Goal: Task Accomplishment & Management: Manage account settings

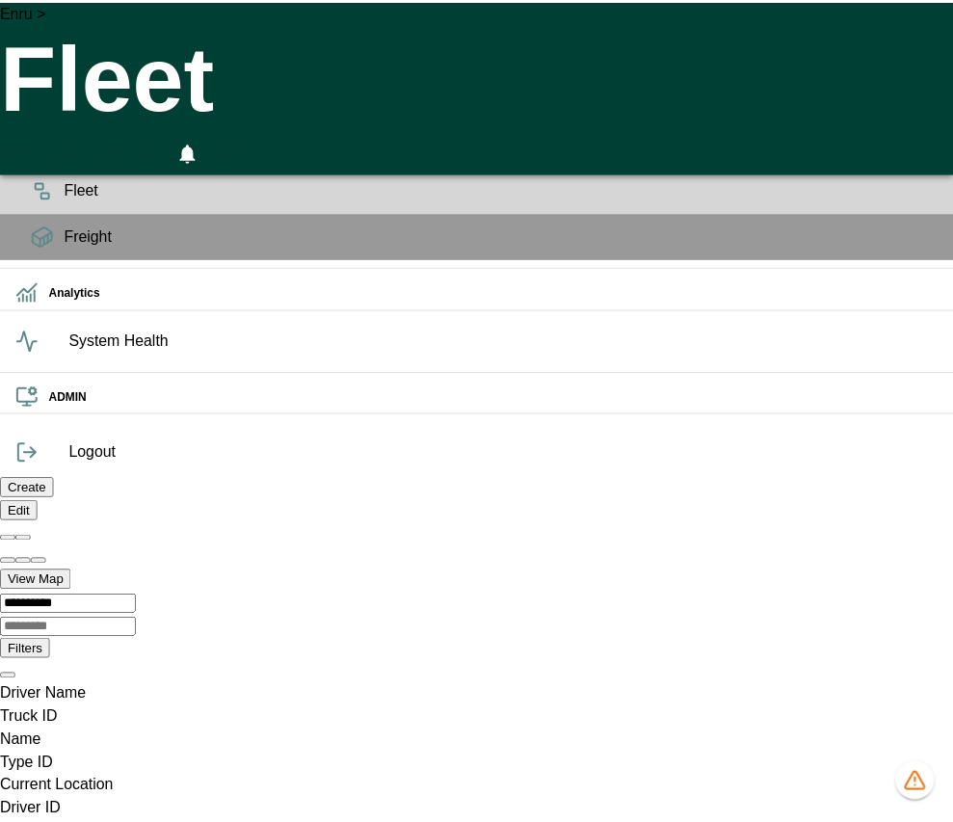
scroll to position [0, 162]
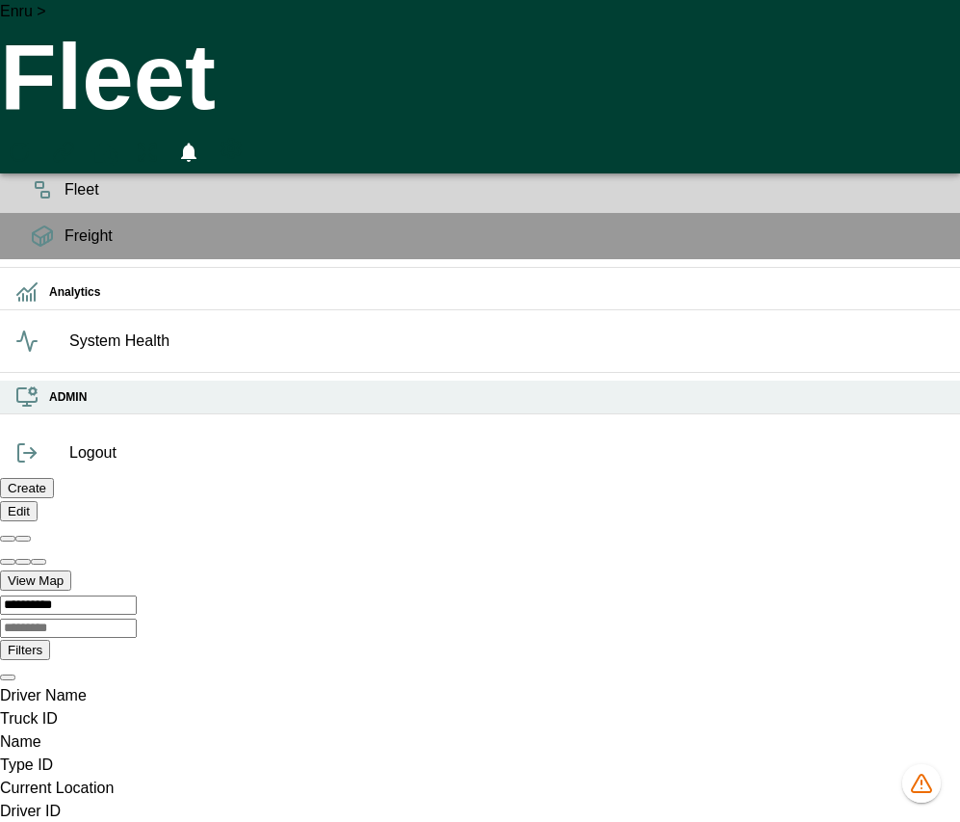
click at [49, 407] on h6 "ADMIN" at bounding box center [497, 397] width 896 height 18
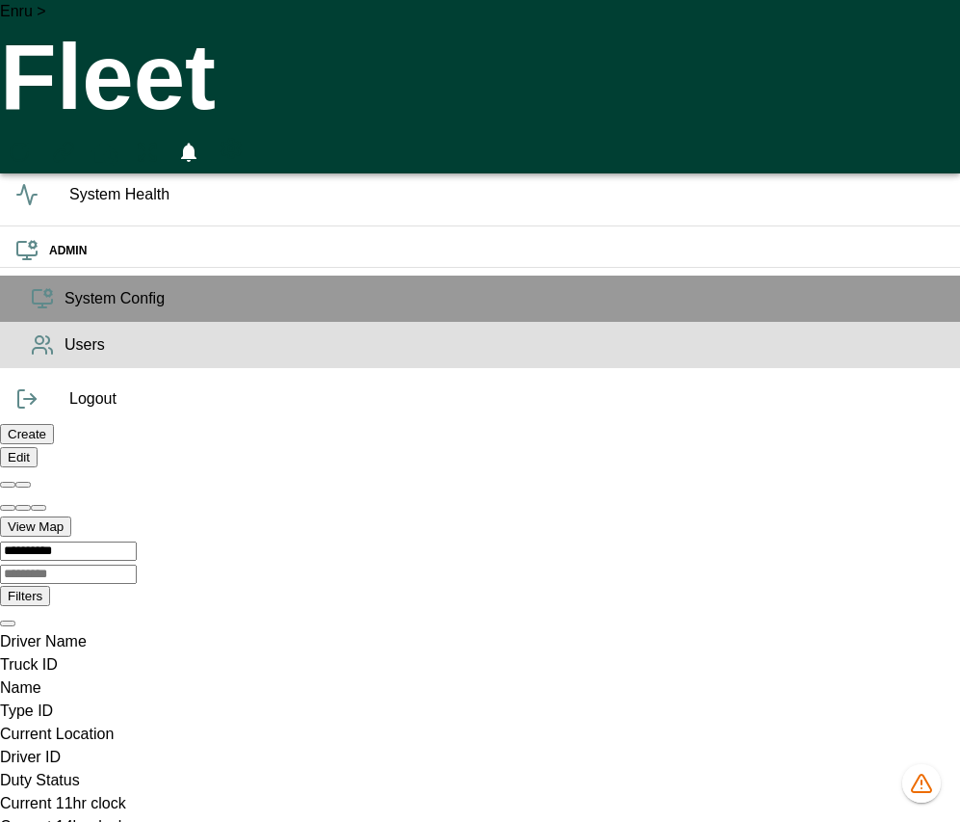
click at [65, 356] on span "Users" at bounding box center [505, 344] width 880 height 23
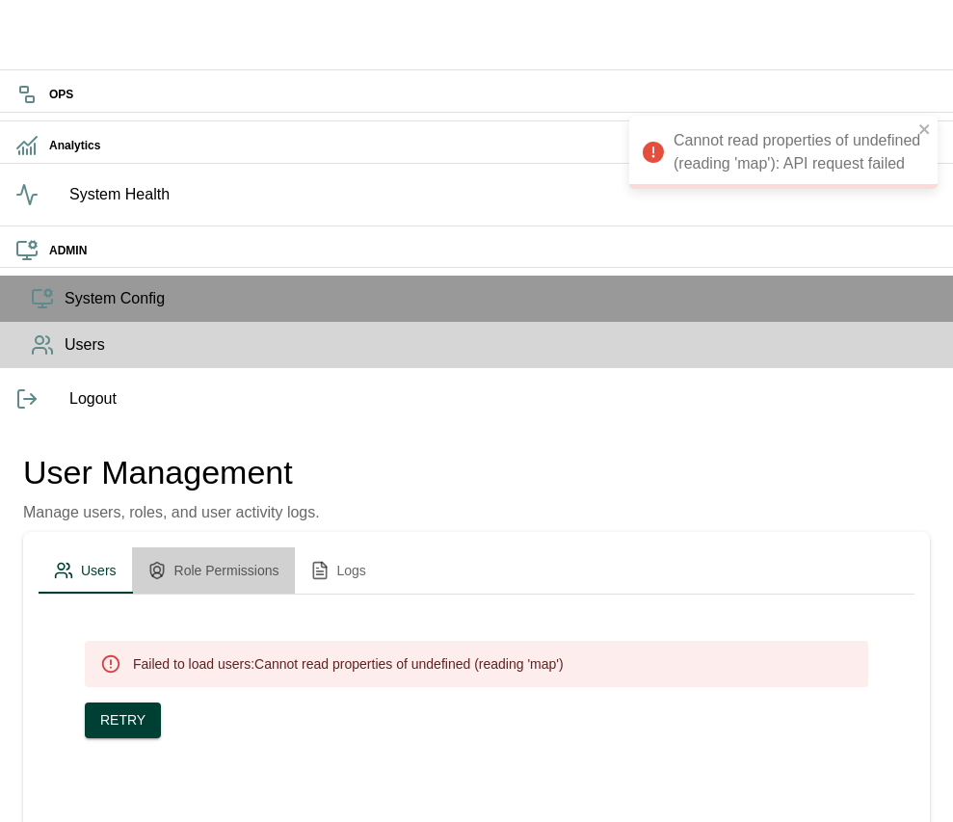
click at [295, 547] on button "Role Permissions" at bounding box center [213, 570] width 163 height 46
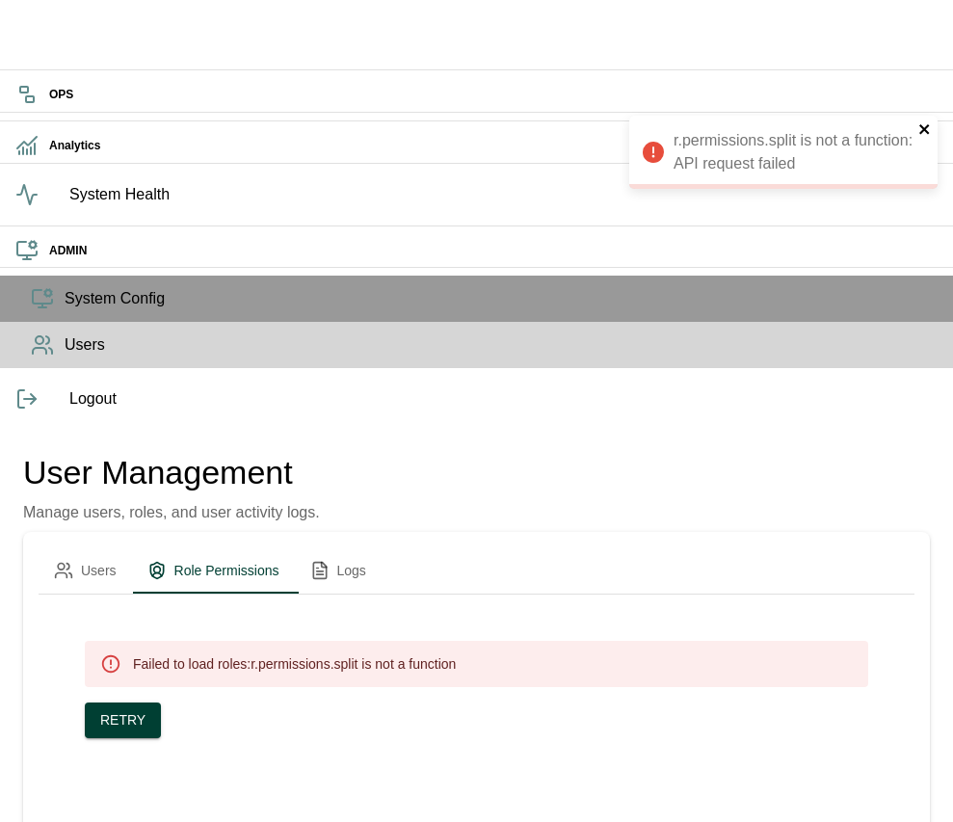
click at [924, 121] on icon "close" at bounding box center [924, 128] width 13 height 15
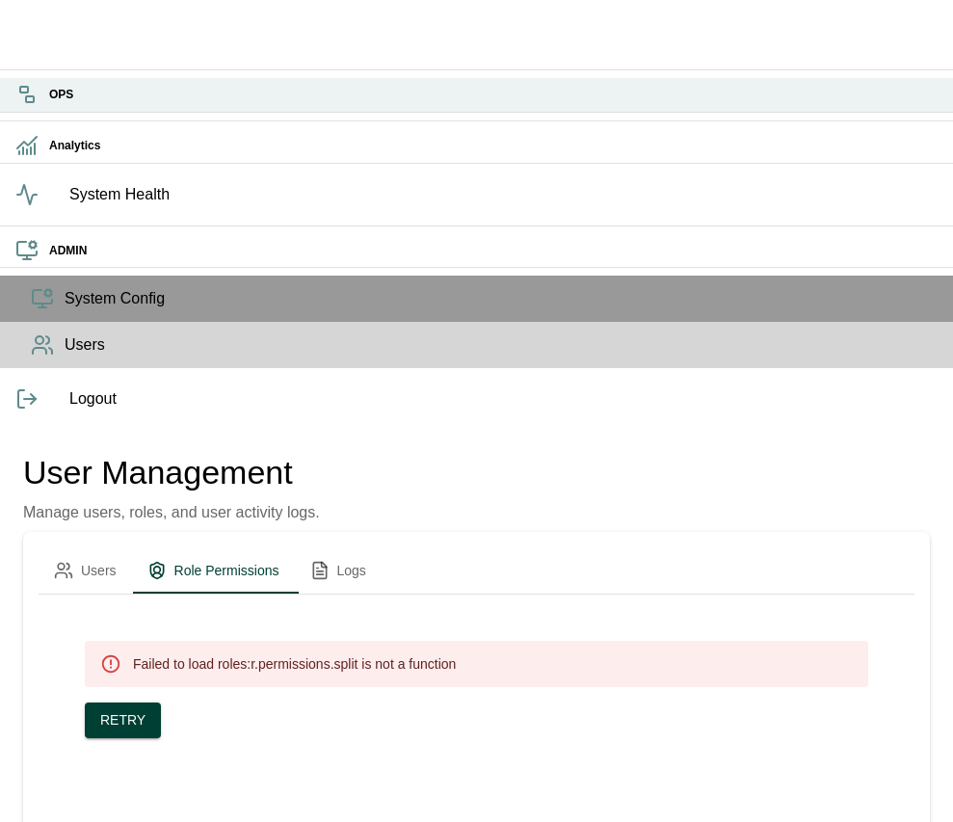
click at [29, 106] on icon at bounding box center [26, 94] width 23 height 23
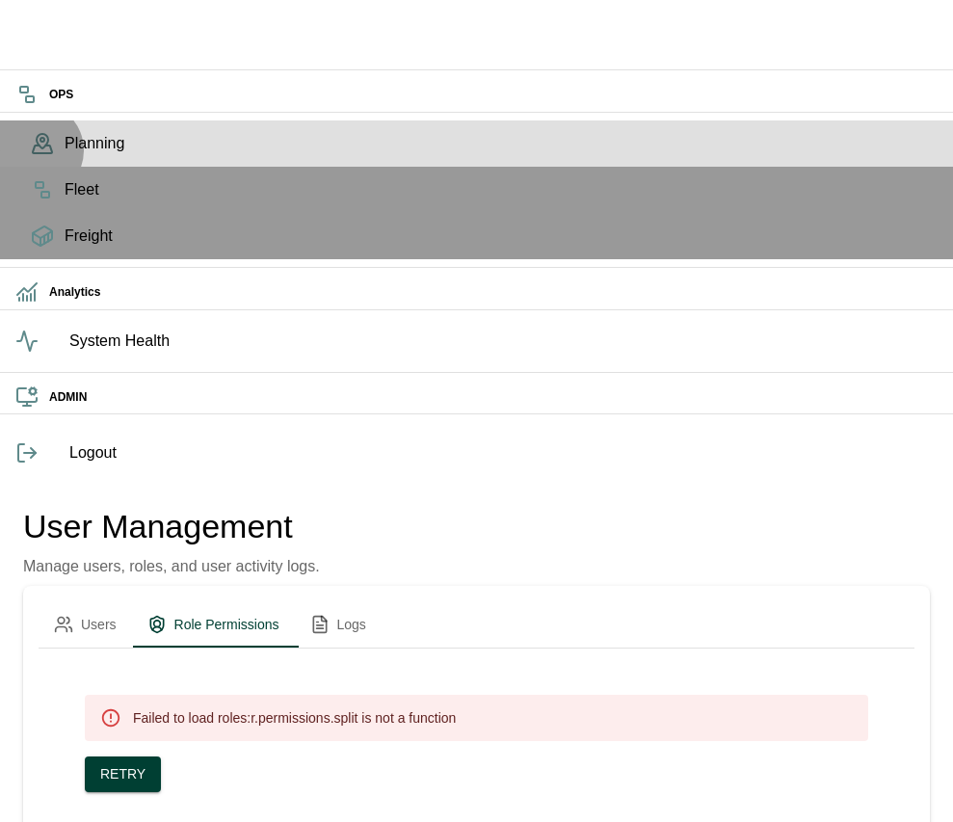
click at [36, 155] on icon at bounding box center [42, 143] width 23 height 23
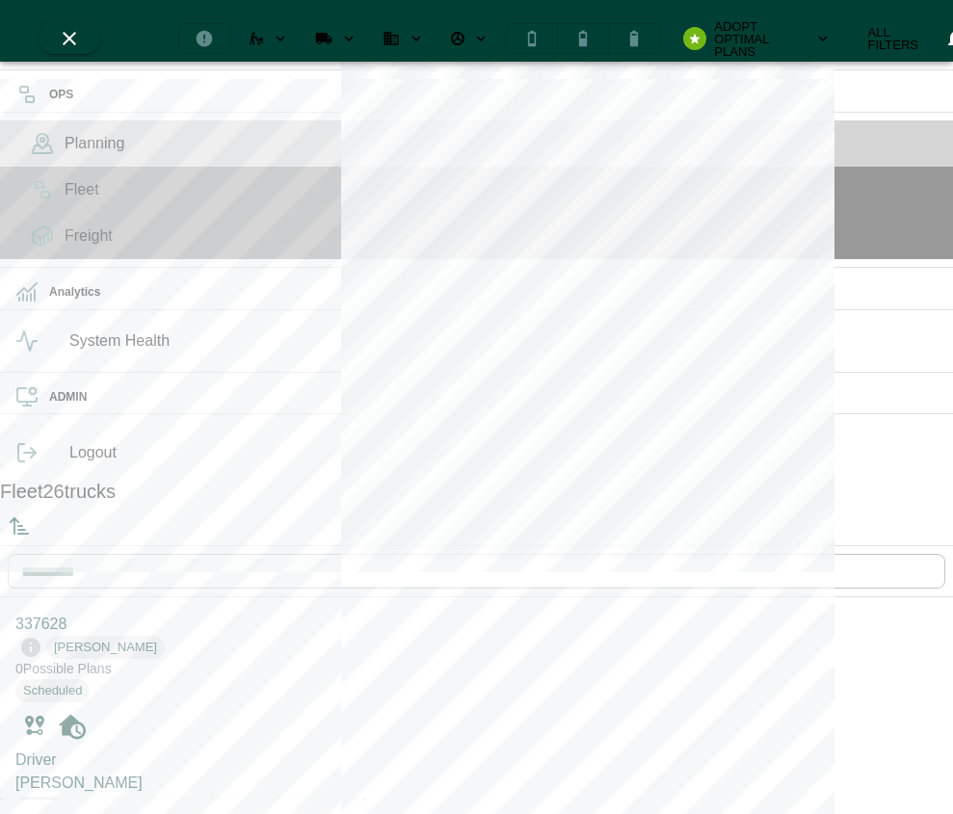
scroll to position [814, 358]
